Goal: Task Accomplishment & Management: Manage account settings

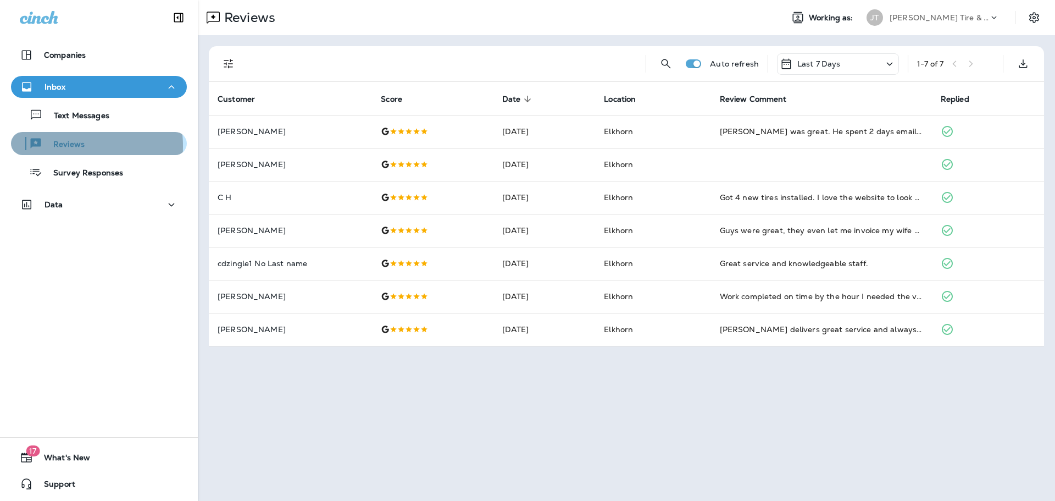
click at [68, 146] on p "Reviews" at bounding box center [63, 145] width 42 height 10
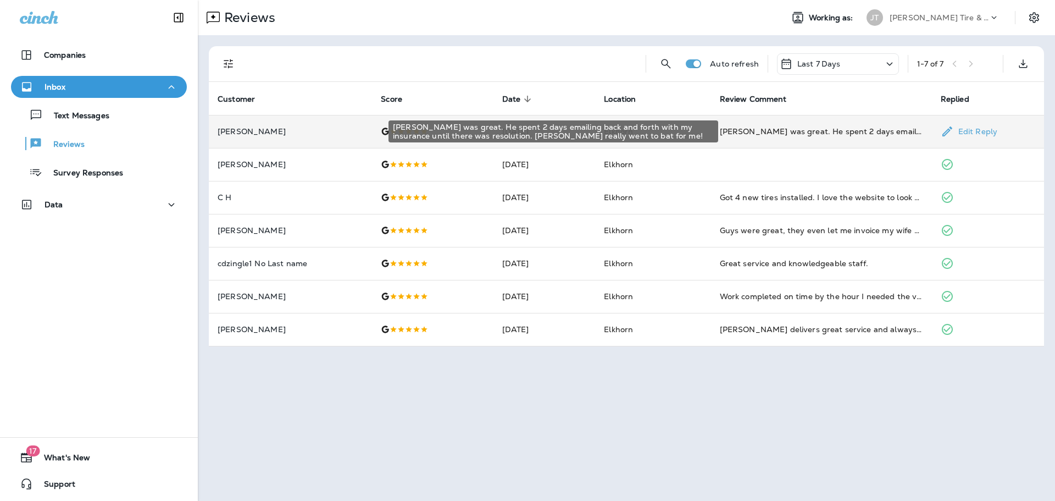
click at [802, 128] on div "[PERSON_NAME] was great. He spent 2 days emailing back and forth with my insura…" at bounding box center [821, 131] width 203 height 11
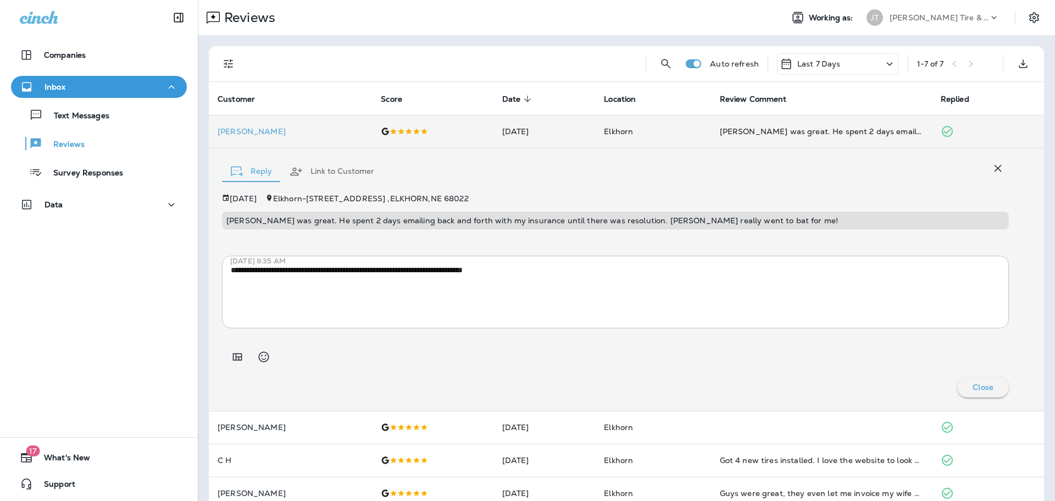
click at [573, 169] on div "Reply Link to Customer" at bounding box center [615, 169] width 787 height 34
click at [563, 131] on td "[DATE]" at bounding box center [545, 131] width 102 height 33
